Goal: Navigation & Orientation: Find specific page/section

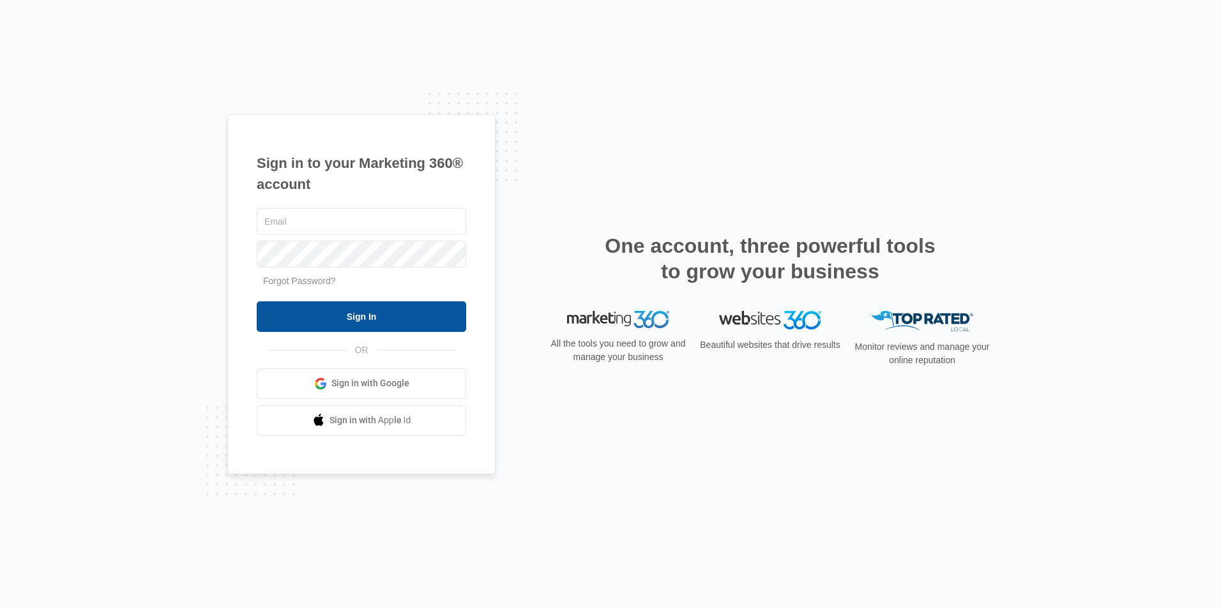
type input "[EMAIL_ADDRESS][DOMAIN_NAME]"
click at [412, 311] on input "Sign In" at bounding box center [361, 316] width 209 height 31
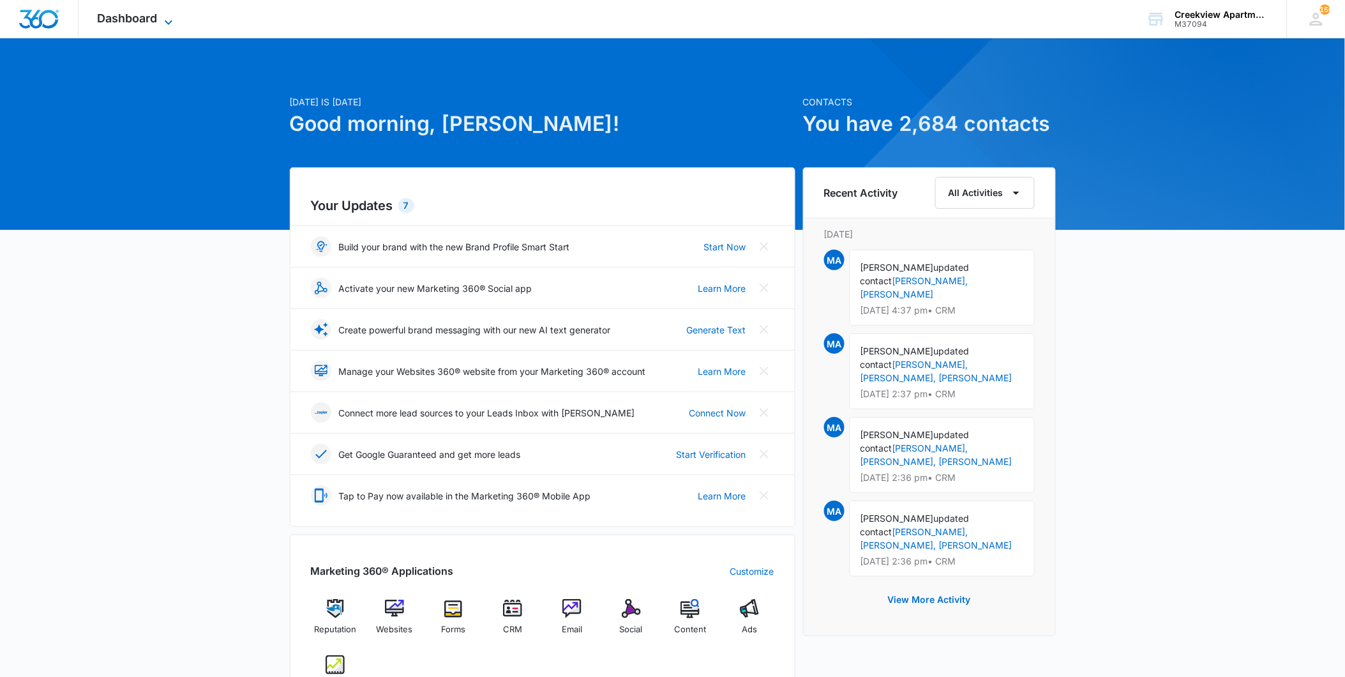
click at [120, 15] on span "Dashboard" at bounding box center [128, 17] width 60 height 13
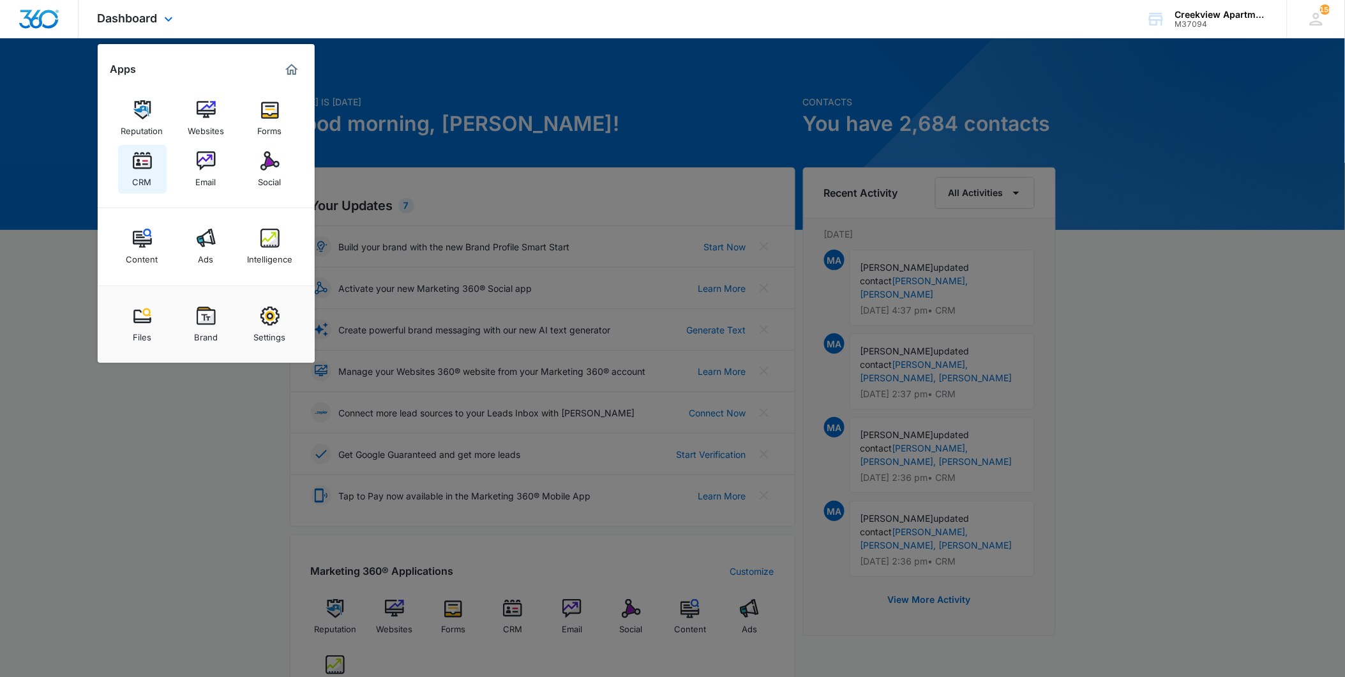
click at [146, 166] on img at bounding box center [142, 160] width 19 height 19
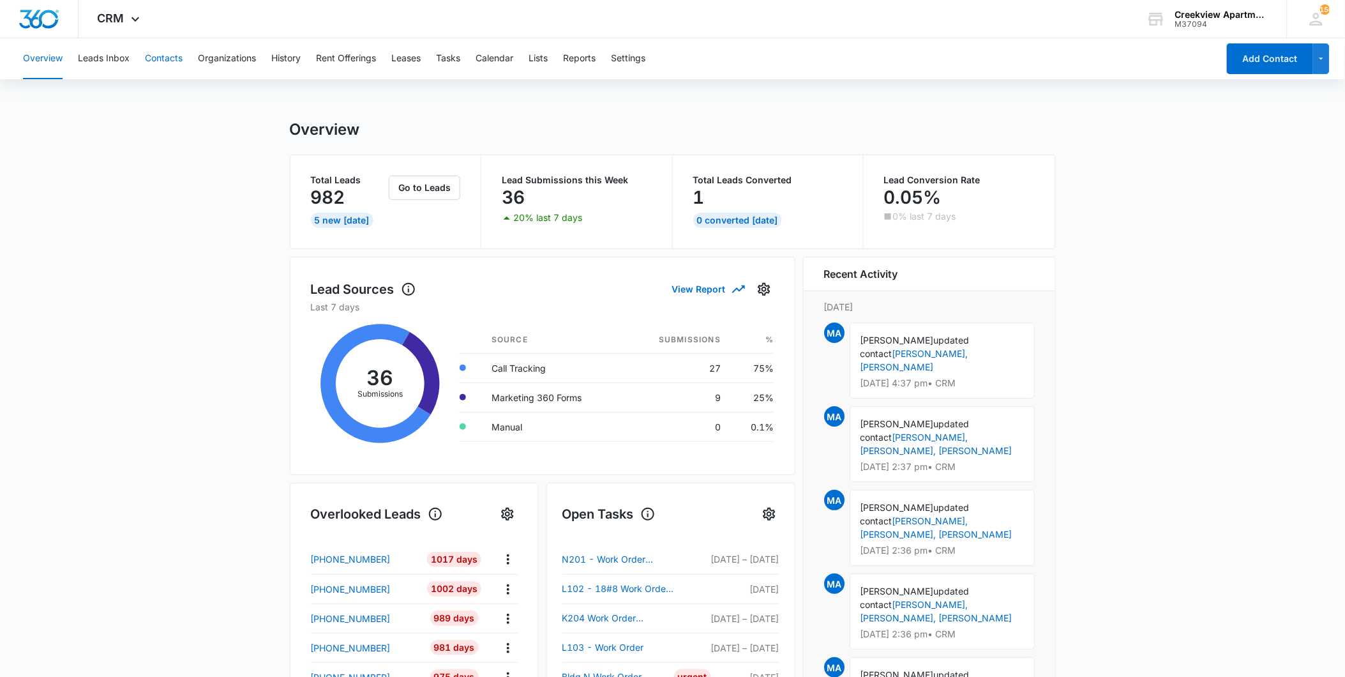
click at [169, 61] on button "Contacts" at bounding box center [164, 58] width 38 height 41
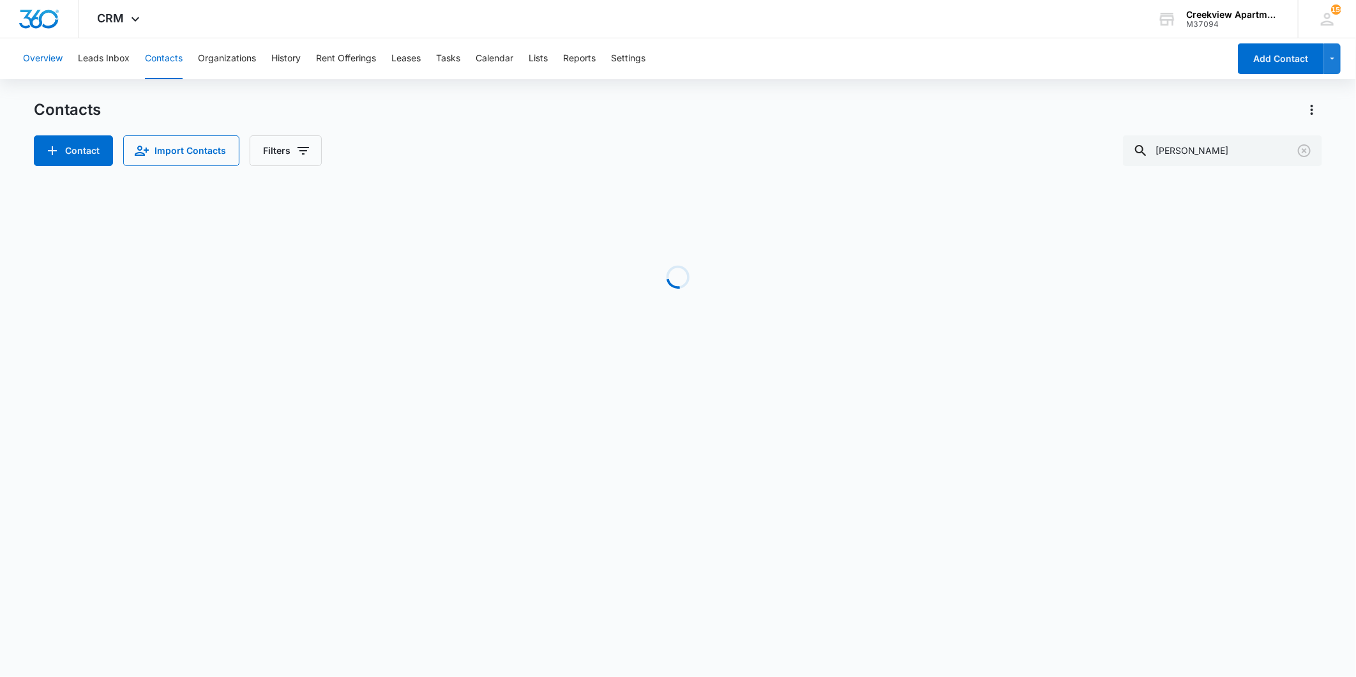
click at [42, 59] on button "Overview" at bounding box center [43, 58] width 40 height 41
